Goal: Navigation & Orientation: Find specific page/section

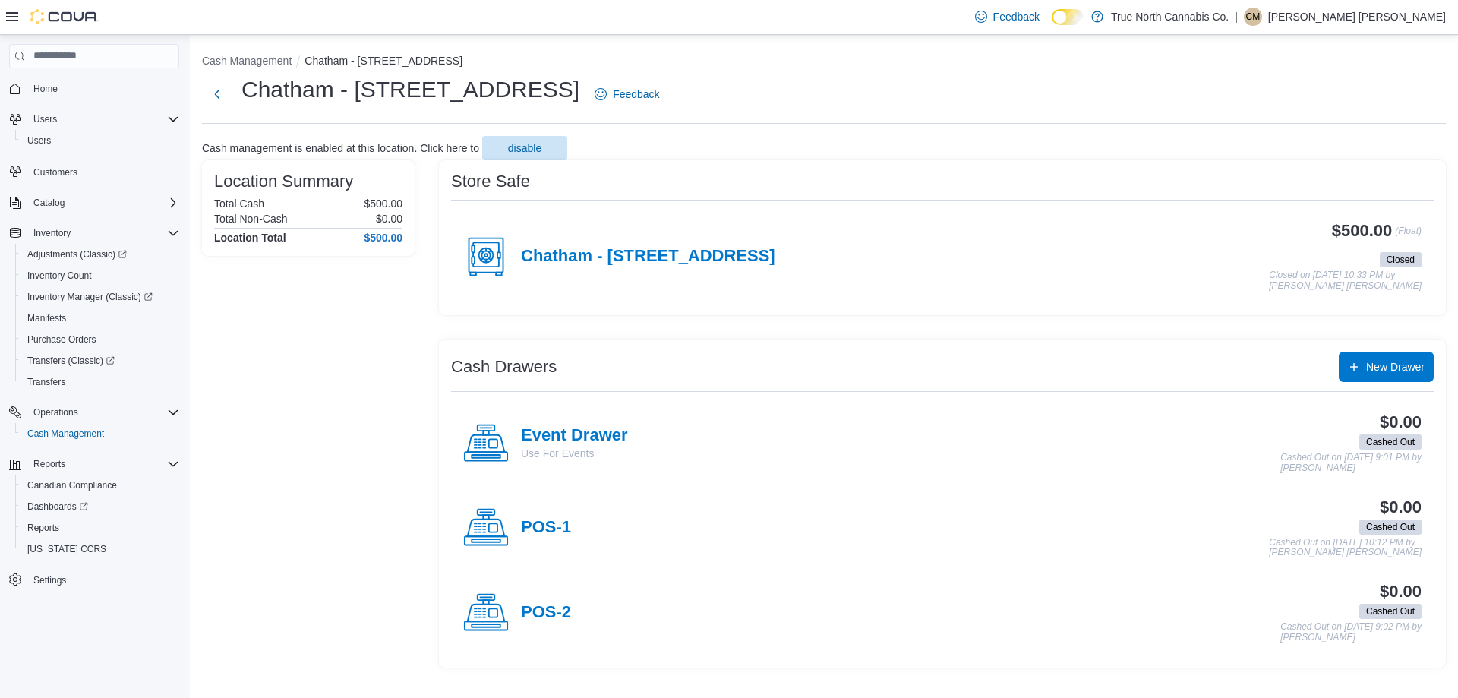
click at [1433, 21] on p "Connor McCorkle" at bounding box center [1358, 17] width 178 height 18
click at [1352, 149] on span "Sign Out" at bounding box center [1348, 148] width 41 height 15
